Goal: Obtain resource: Download file/media

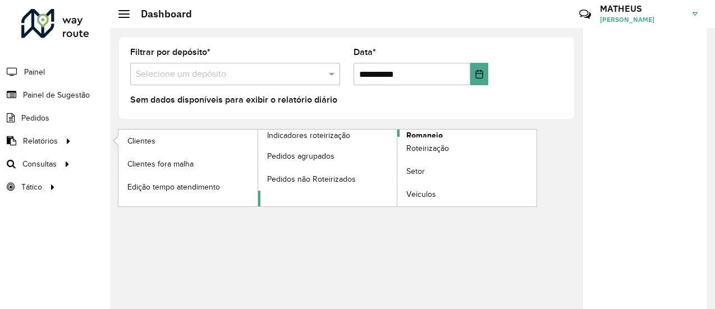
click at [420, 134] on span "Romaneio" at bounding box center [424, 136] width 36 height 12
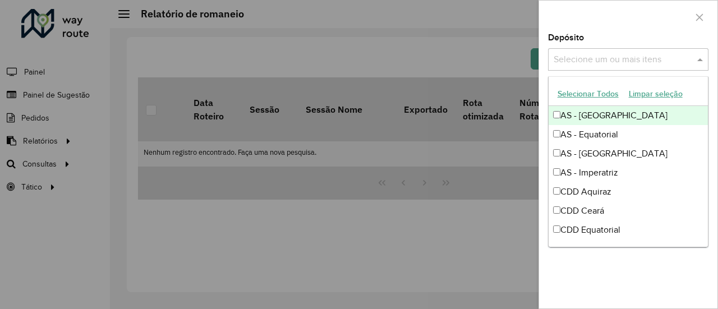
click at [638, 65] on input "text" at bounding box center [623, 59] width 144 height 13
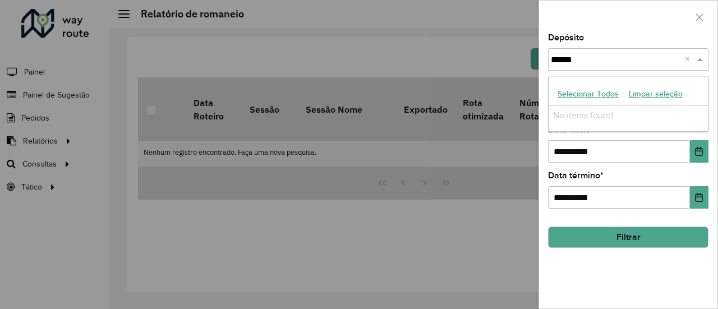
type input "*****"
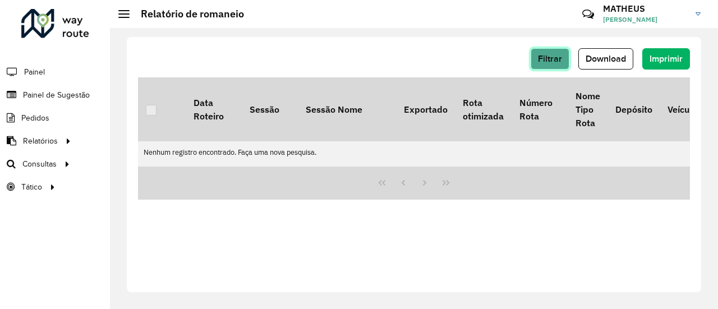
click at [541, 60] on span "Filtrar" at bounding box center [550, 59] width 24 height 10
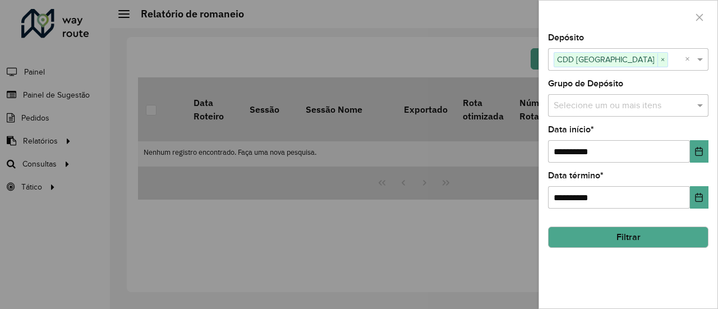
click at [584, 108] on input "text" at bounding box center [623, 105] width 144 height 13
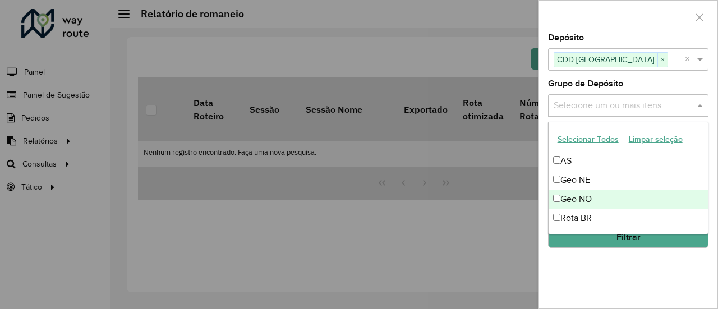
click at [503, 234] on div at bounding box center [359, 154] width 718 height 309
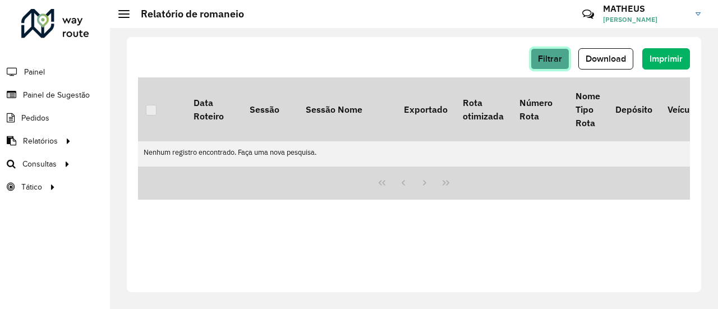
click at [558, 59] on span "Filtrar" at bounding box center [550, 59] width 24 height 10
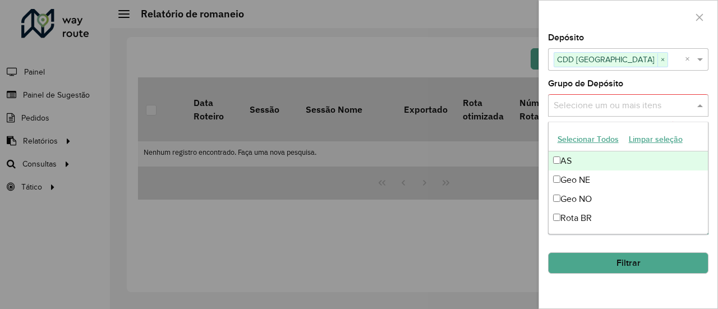
click at [581, 113] on div "Selecione um ou mais itens" at bounding box center [628, 105] width 160 height 22
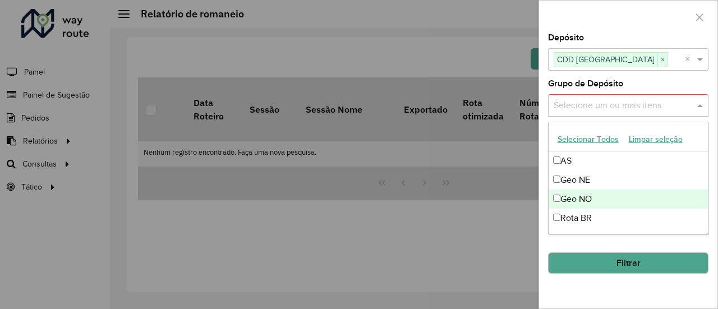
click at [561, 200] on div "Geo NO" at bounding box center [629, 199] width 160 height 19
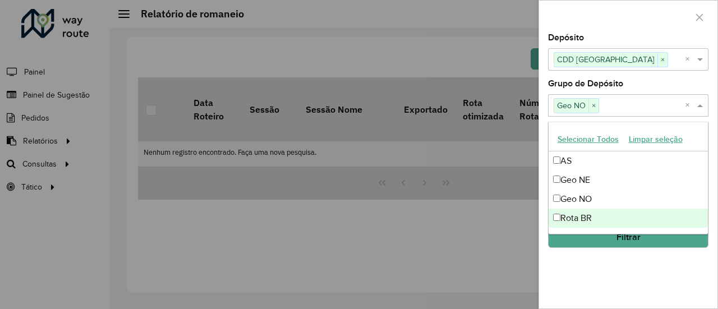
click at [573, 264] on div "**********" at bounding box center [628, 171] width 178 height 275
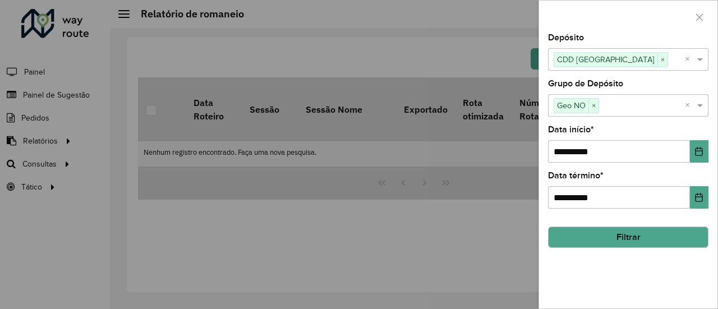
click at [596, 231] on button "Filtrar" at bounding box center [628, 237] width 160 height 21
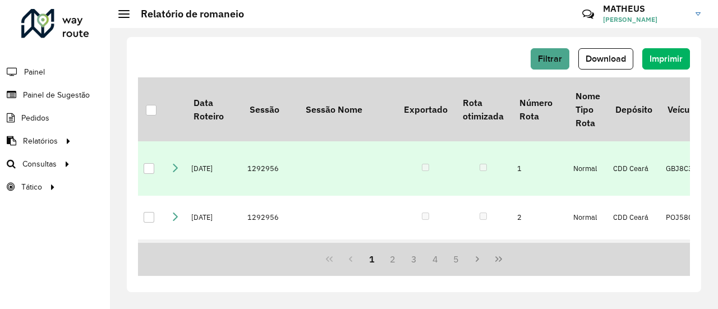
scroll to position [136, 0]
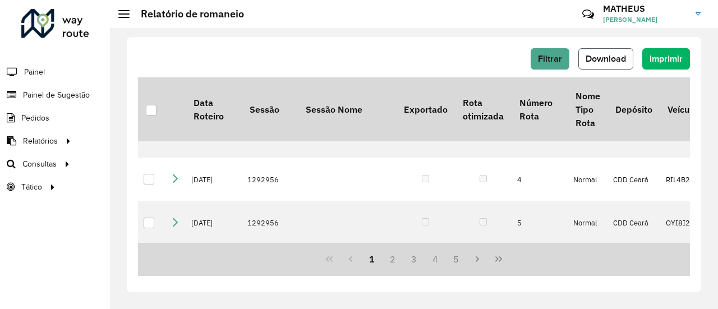
click at [627, 56] on button "Download" at bounding box center [605, 58] width 55 height 21
